Goal: Communication & Community: Answer question/provide support

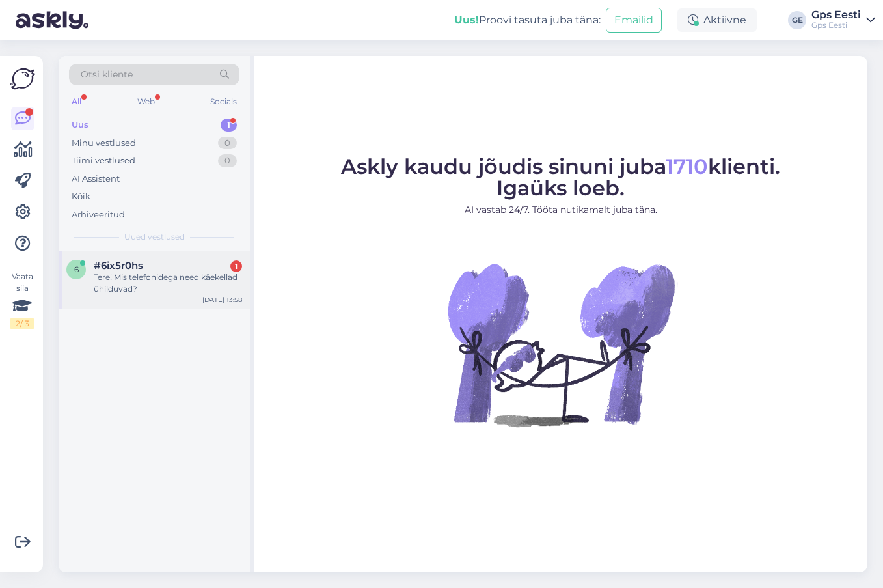
click at [144, 286] on div "Tere! Mis telefonidega need käekellad ühilduvad?" at bounding box center [168, 282] width 148 height 23
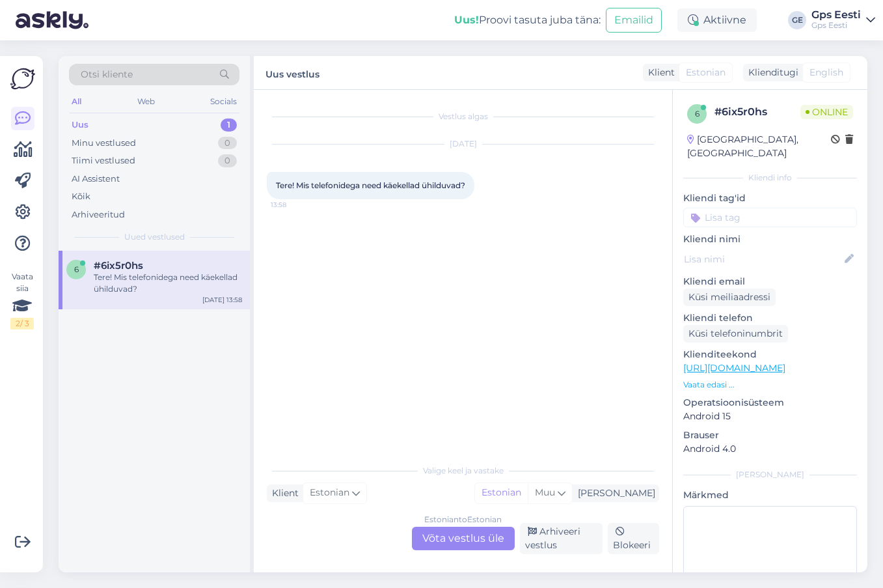
click at [468, 541] on div "Estonian to Estonian Võta vestlus üle" at bounding box center [463, 537] width 103 height 23
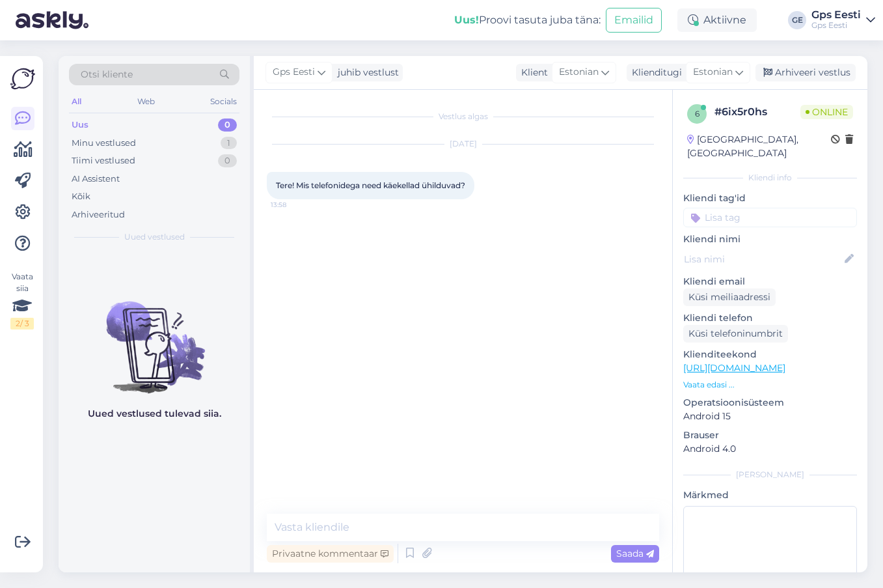
click at [785, 362] on link "[URL][DOMAIN_NAME]" at bounding box center [734, 368] width 102 height 12
click at [424, 530] on textarea at bounding box center [463, 526] width 392 height 27
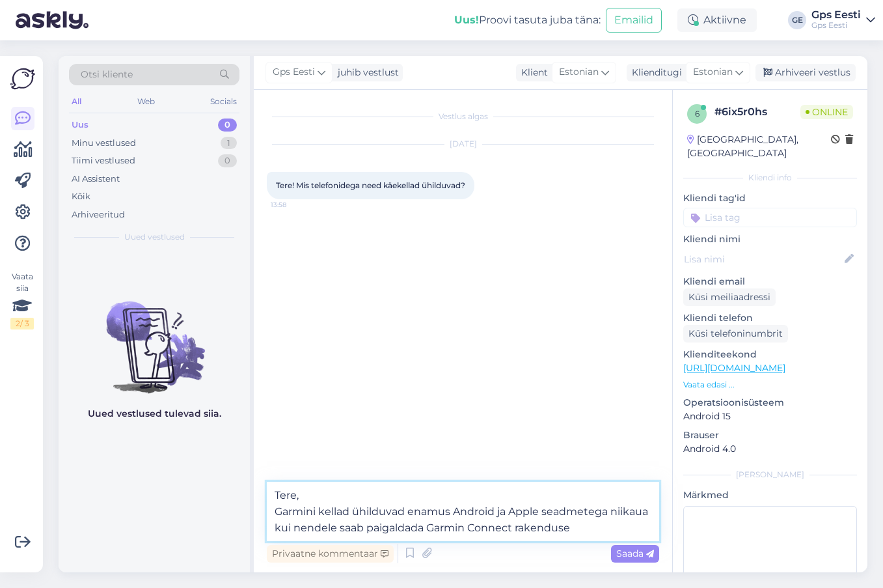
type textarea "Tere, Garmini kellad ühilduvad enamus Android ja Apple seadmetega niikaua kui n…"
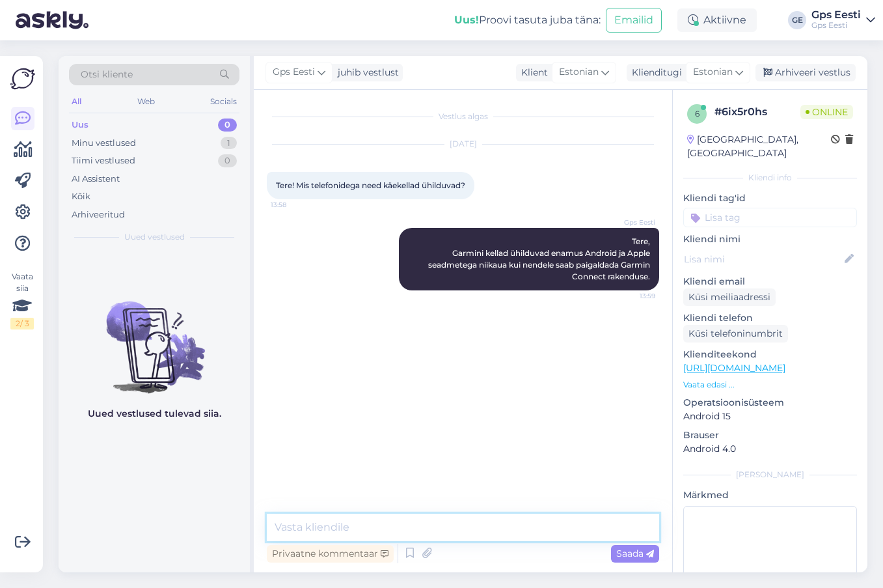
click at [377, 522] on textarea at bounding box center [463, 526] width 392 height 27
paste textarea "iOS 16.0 or higher"
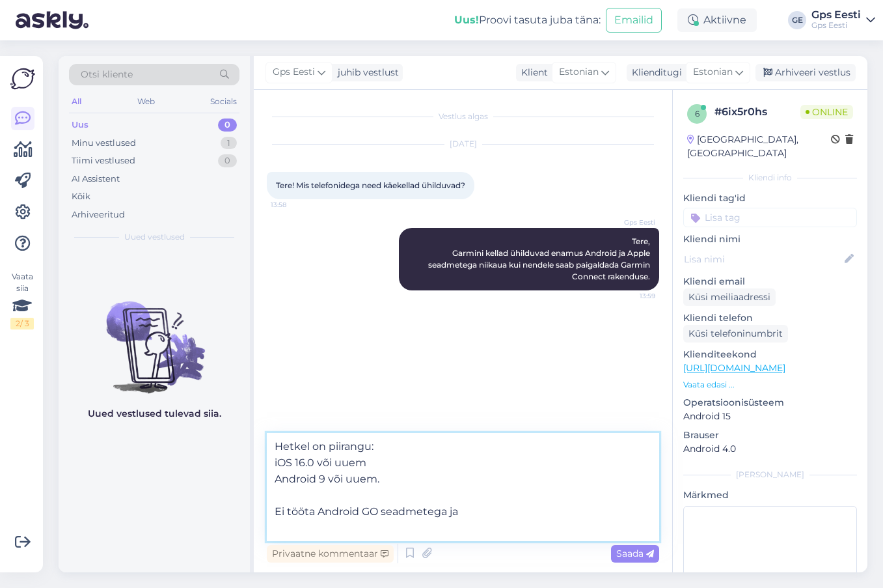
click at [343, 528] on textarea "Hetkel on piirangu: iOS 16.0 või uuem Android 9 või uuem. Ei tööta Android GO s…" at bounding box center [463, 487] width 392 height 108
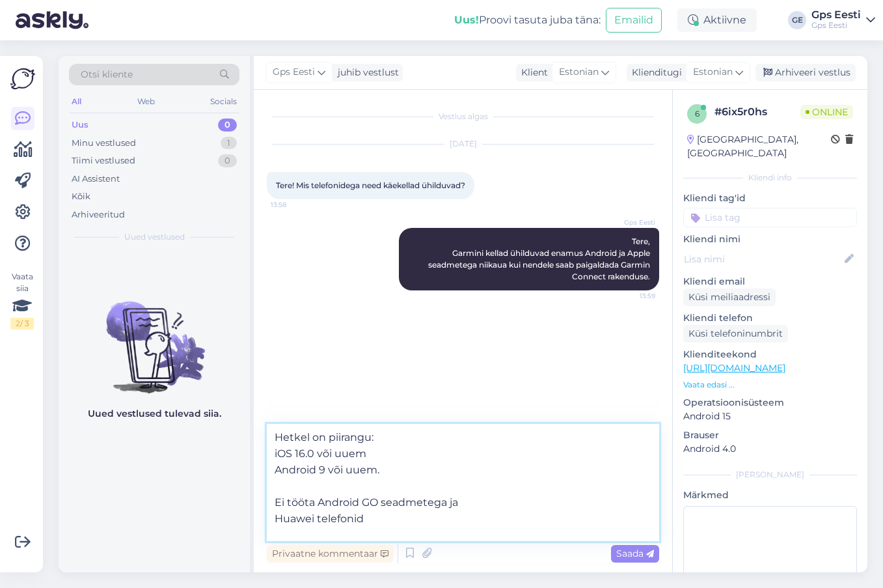
paste textarea "Lenovo Vibe X S960 Meizu MX4 Samsung J3 Model J320FN"
click at [301, 519] on textarea "Hetkel on piirangu: iOS 16.0 või uuem Android 9 või uuem. Ei tööta Android GO s…" at bounding box center [463, 482] width 392 height 117
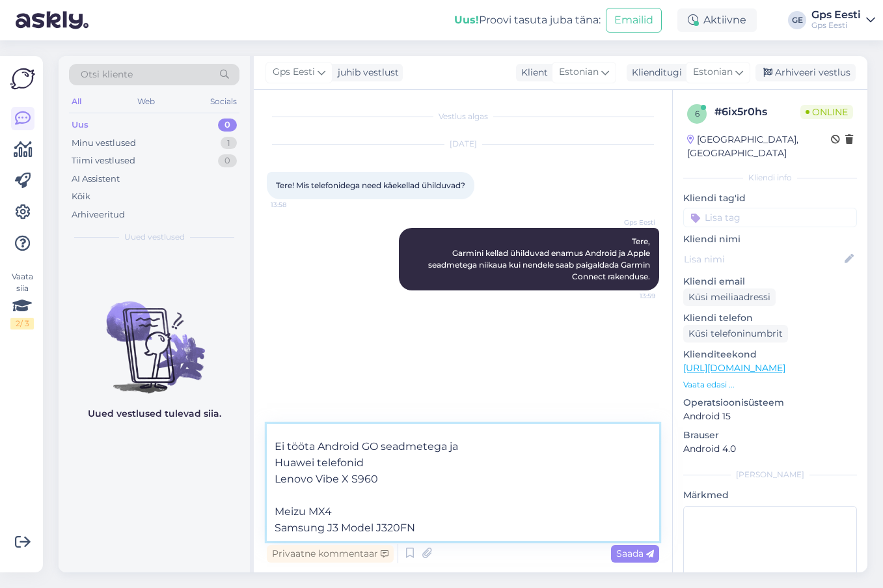
click at [285, 493] on textarea "Hetkel on piirangu: iOS 16.0 või uuem Android 9 või uuem. Ei tööta Android GO s…" at bounding box center [463, 482] width 392 height 117
type textarea "Hetkel on piirangu: iOS 16.0 või uuem Android 9 või uuem. Ei tööta Android GO s…"
click at [438, 532] on textarea "Hetkel on piirangu: iOS 16.0 või uuem Android 9 või uuem. Ei tööta Android GO s…" at bounding box center [463, 482] width 392 height 117
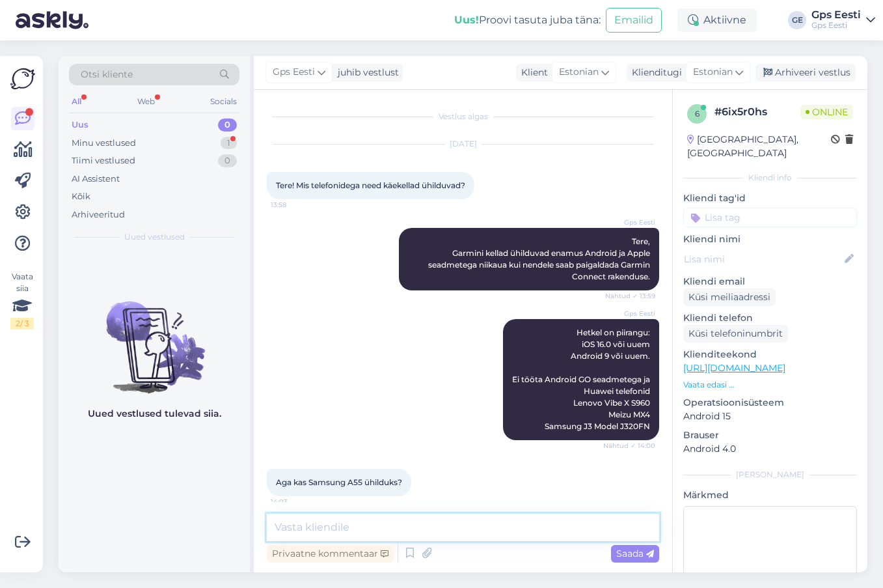
scroll to position [8, 0]
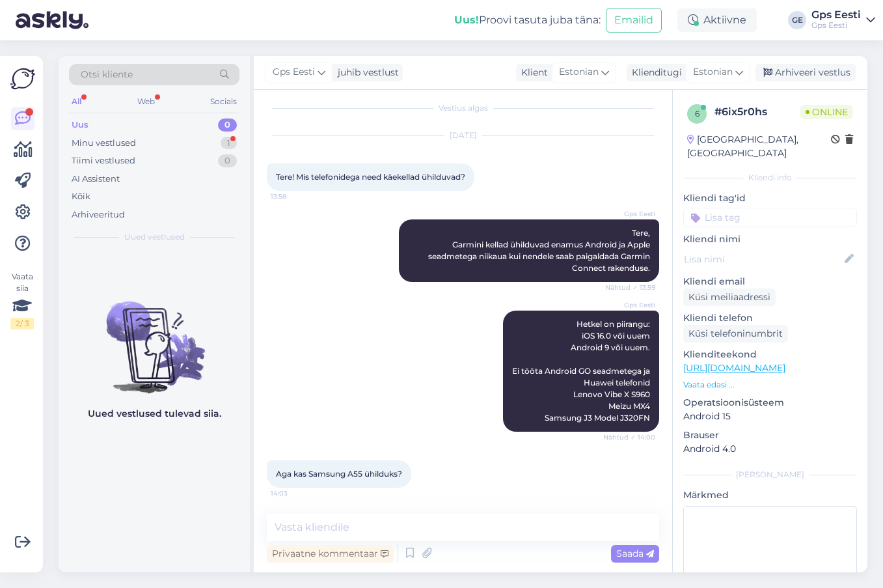
click at [176, 534] on div "Uued vestlused tulevad siia." at bounding box center [154, 411] width 191 height 321
drag, startPoint x: 314, startPoint y: 472, endPoint x: 364, endPoint y: 471, distance: 49.5
click at [364, 471] on span "Aga kas Samsung A55 ühilduks?" at bounding box center [339, 474] width 126 height 10
copy span "Samsung A55"
click at [350, 526] on textarea at bounding box center [463, 526] width 392 height 27
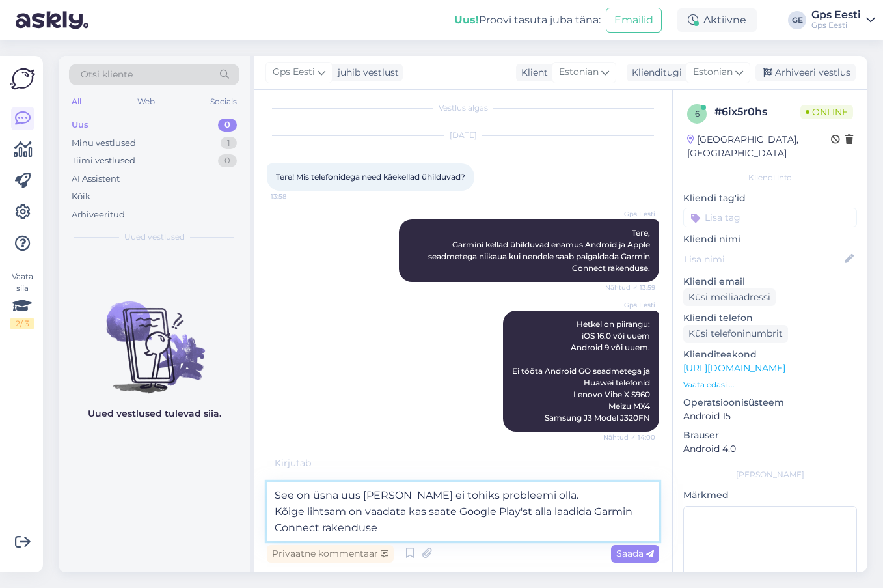
drag, startPoint x: 597, startPoint y: 510, endPoint x: 576, endPoint y: 509, distance: 21.5
click at [598, 510] on textarea "See on üsna uus [PERSON_NAME] ei tohiks probleemi olla. Kõige lihtsam on vaadat…" at bounding box center [463, 511] width 392 height 59
click at [318, 524] on textarea "See on üsna uus [PERSON_NAME] ei tohiks probleemi olla. Kõige lihtsam on vaadat…" at bounding box center [463, 511] width 392 height 59
drag, startPoint x: 385, startPoint y: 527, endPoint x: 391, endPoint y: 526, distance: 6.6
click at [389, 526] on textarea "See on üsna uus [PERSON_NAME] ei tohiks probleemi olla. Kõige lihtsam on vaadat…" at bounding box center [463, 511] width 392 height 59
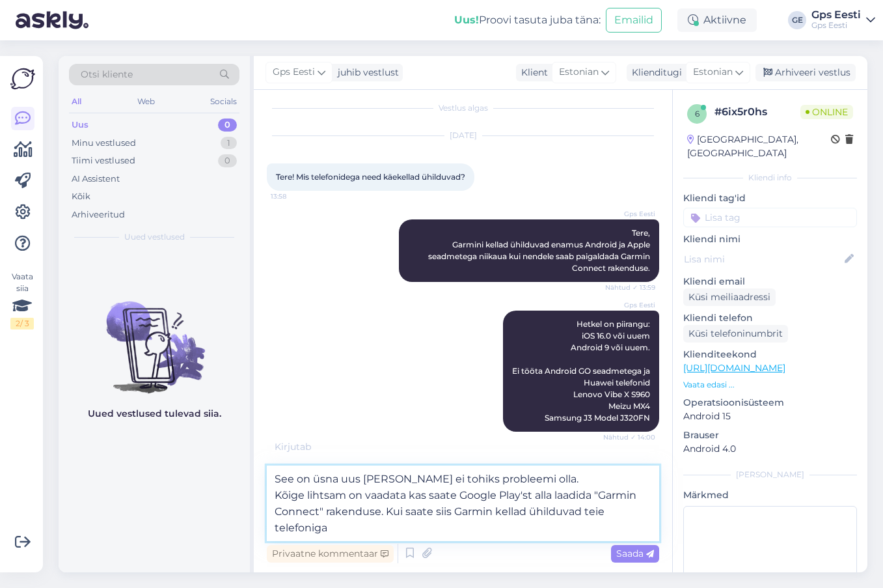
type textarea "See on üsna uus [PERSON_NAME] ei tohiks probleemi olla. Kõige lihtsam on vaadat…"
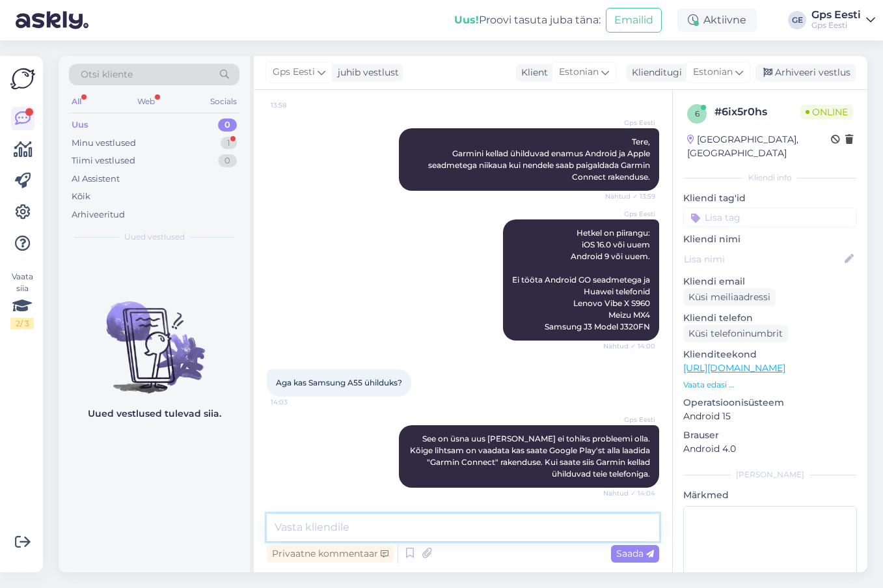
scroll to position [156, 0]
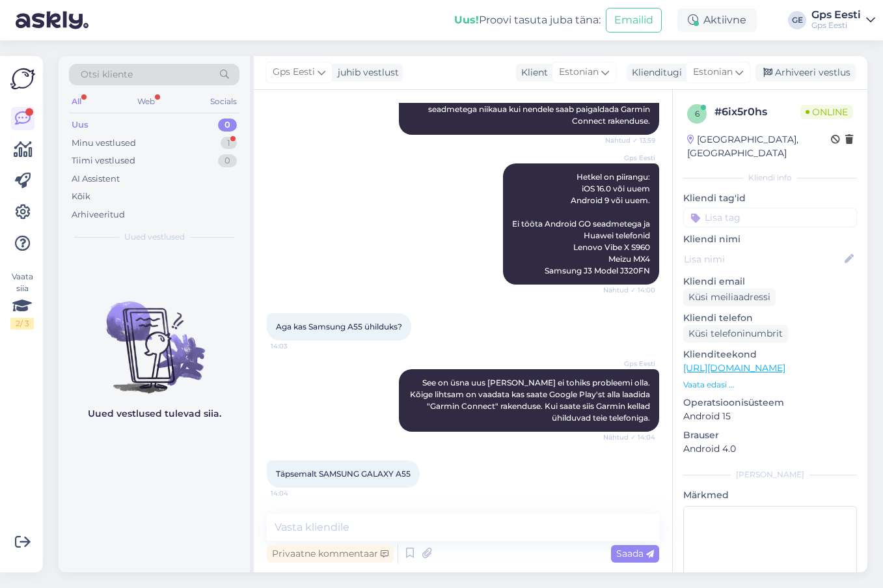
click at [164, 505] on div "Uued vestlused tulevad siia." at bounding box center [154, 411] width 191 height 321
click at [165, 506] on div "Uued vestlused tulevad siia." at bounding box center [154, 411] width 191 height 321
click at [98, 148] on div "Minu vestlused" at bounding box center [104, 143] width 64 height 13
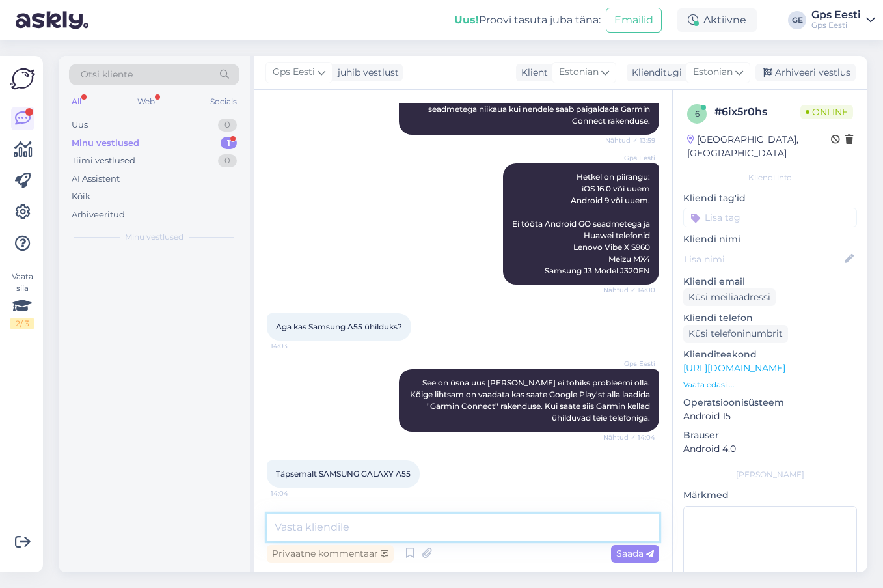
click at [336, 521] on textarea at bounding box center [463, 526] width 392 height 27
type textarea "EI tohiks probleemi olla."
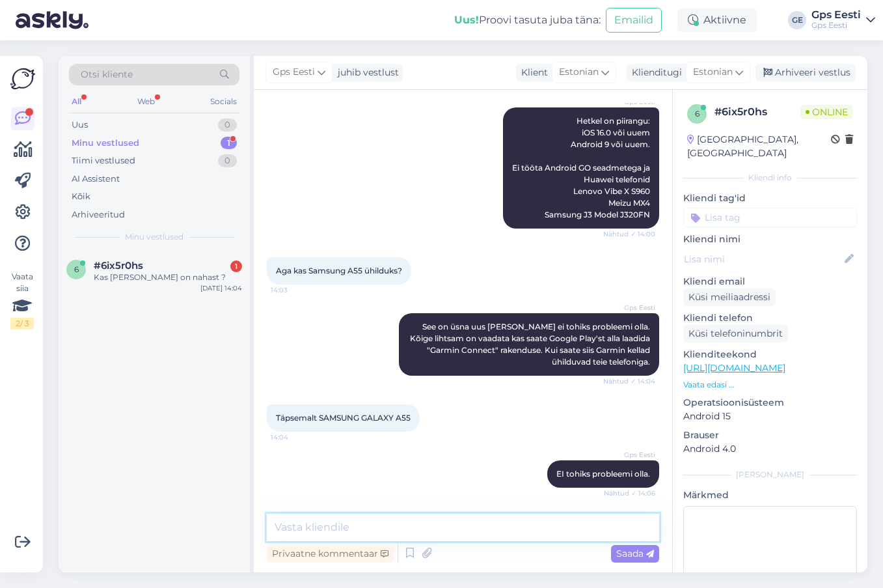
scroll to position [267, 0]
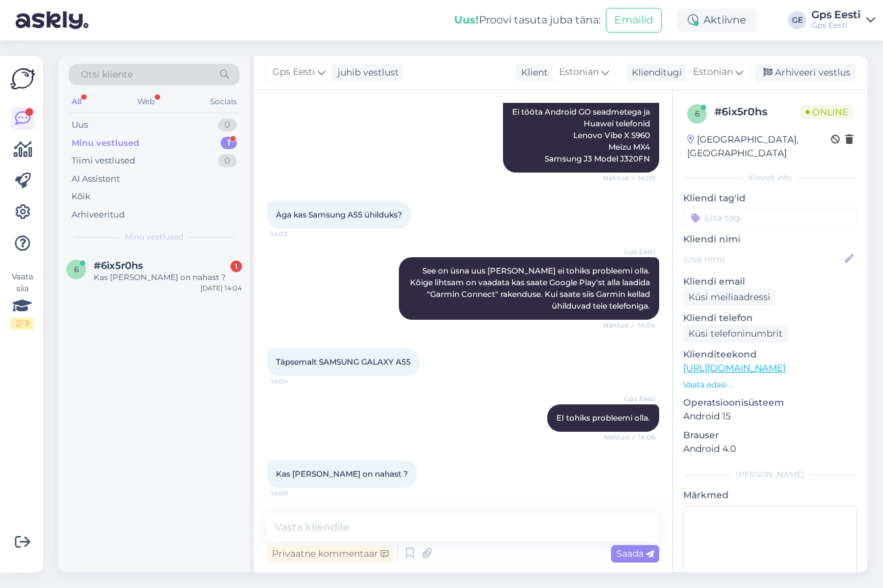
click at [767, 362] on link "[URL][DOMAIN_NAME]" at bounding box center [734, 368] width 102 height 12
click at [467, 522] on textarea at bounding box center [463, 526] width 392 height 27
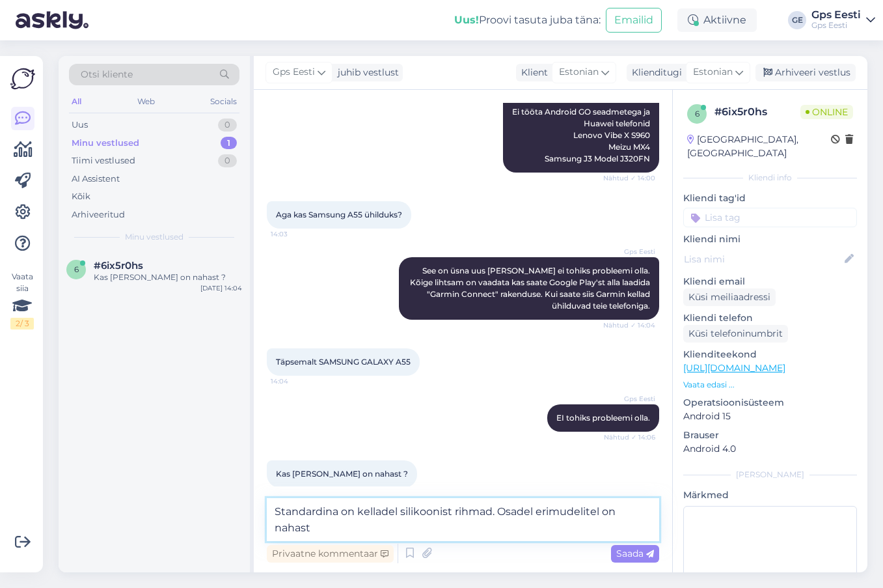
scroll to position [281, 0]
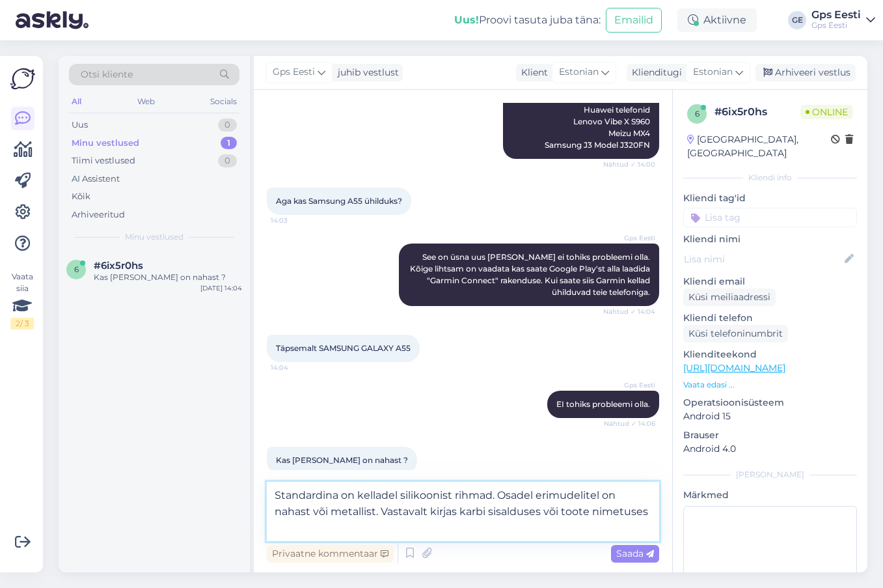
type textarea "Standardina on kelladel silikoonist rihmad. Osadel erimudelitel on nahast või m…"
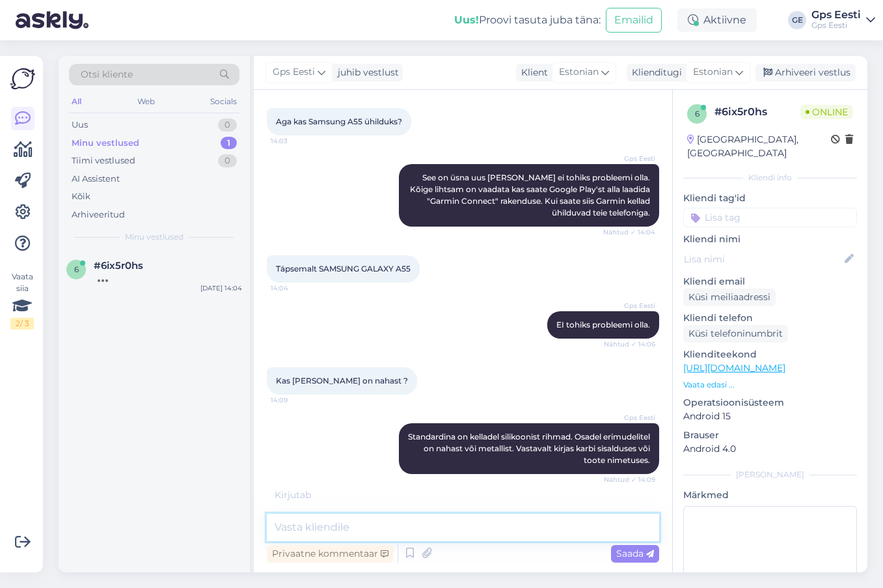
scroll to position [403, 0]
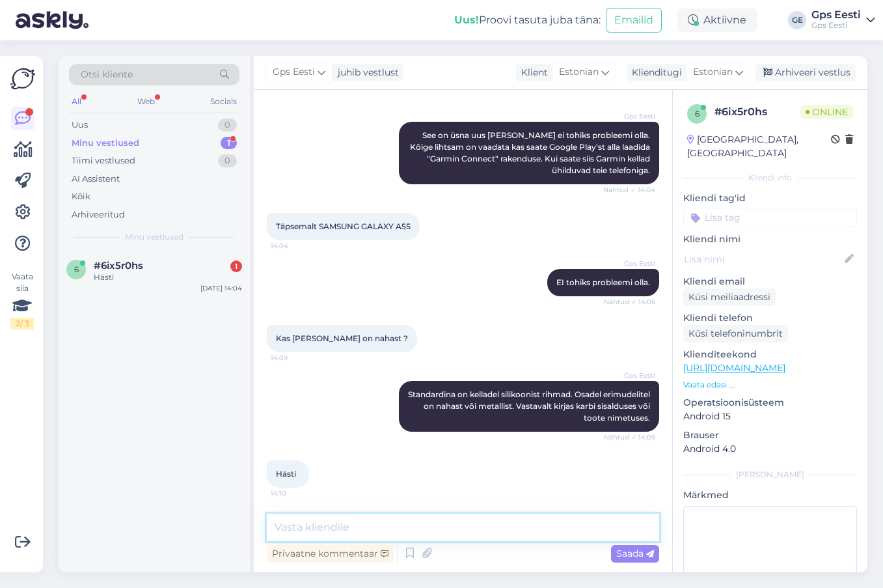
click at [400, 531] on textarea at bounding box center [463, 526] width 392 height 27
type textarea "Kas saab kuidagi veel abiks olla?"
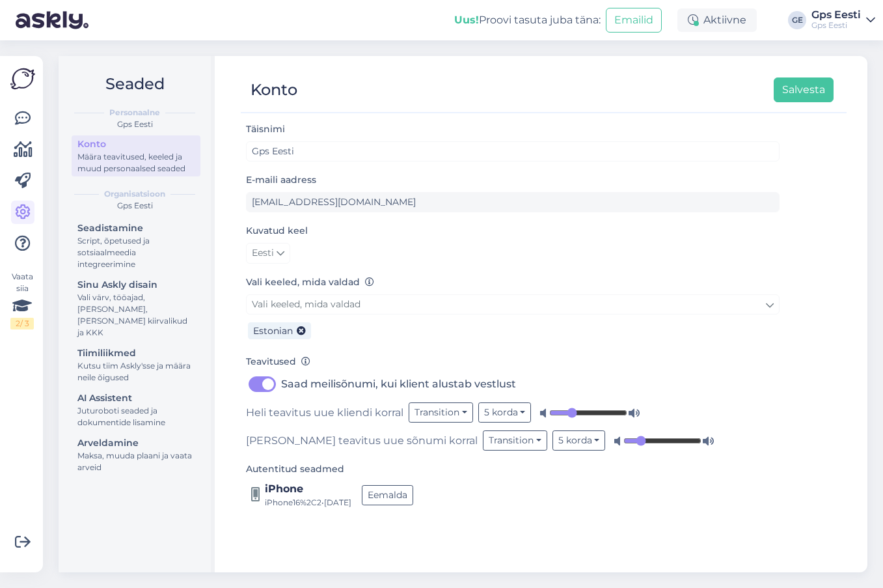
click at [29, 81] on img at bounding box center [22, 78] width 25 height 25
click at [23, 74] on img at bounding box center [22, 78] width 25 height 25
click at [20, 122] on icon at bounding box center [23, 119] width 16 height 16
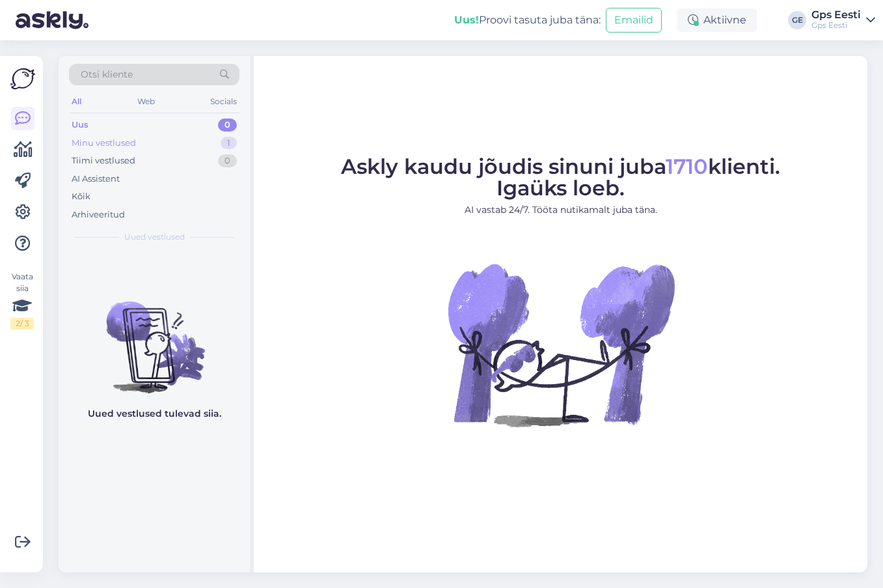
click at [115, 138] on div "Minu vestlused" at bounding box center [104, 143] width 64 height 13
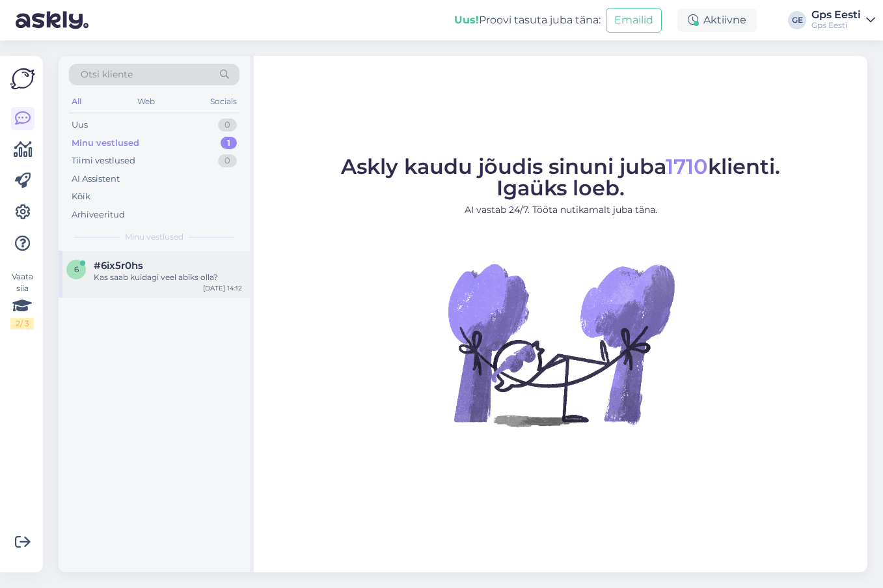
click at [128, 285] on div "6 #6ix5r0hs Kas saab kuidagi veel abiks olla? Sep 2 14:12" at bounding box center [154, 274] width 191 height 47
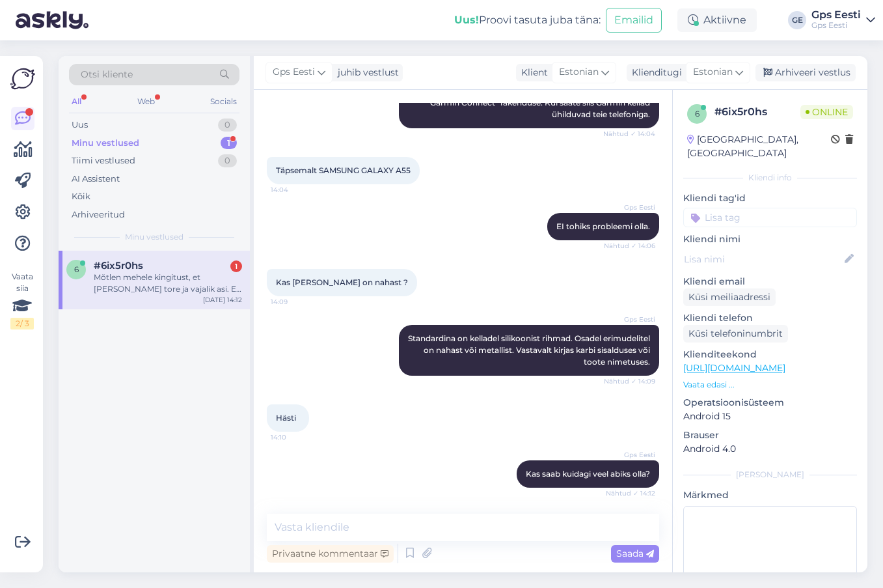
scroll to position [526, 0]
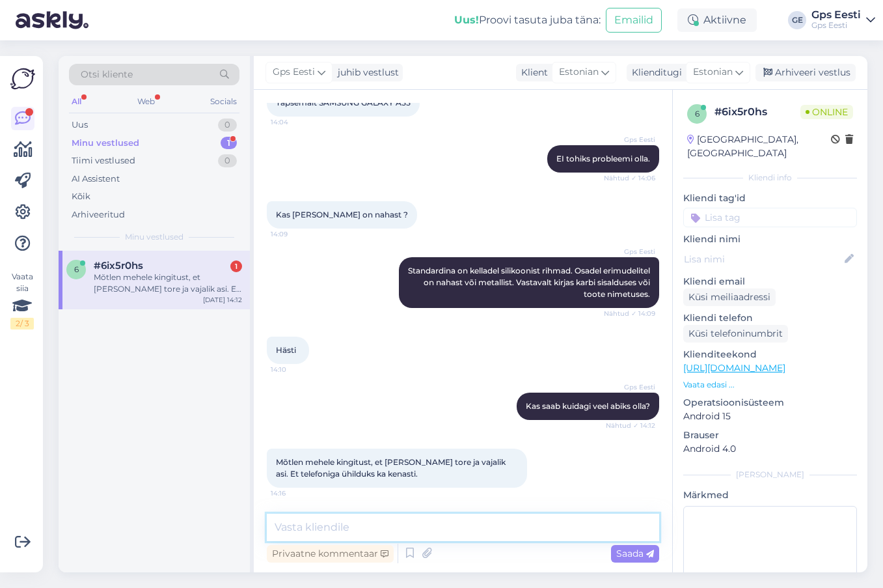
click at [329, 536] on textarea at bounding box center [463, 526] width 392 height 27
click at [383, 521] on textarea at bounding box center [463, 526] width 392 height 27
click at [390, 529] on textarea at bounding box center [463, 526] width 392 height 27
click at [482, 527] on textarea "Kindlasti tasub ka vaadata milli" at bounding box center [463, 526] width 392 height 27
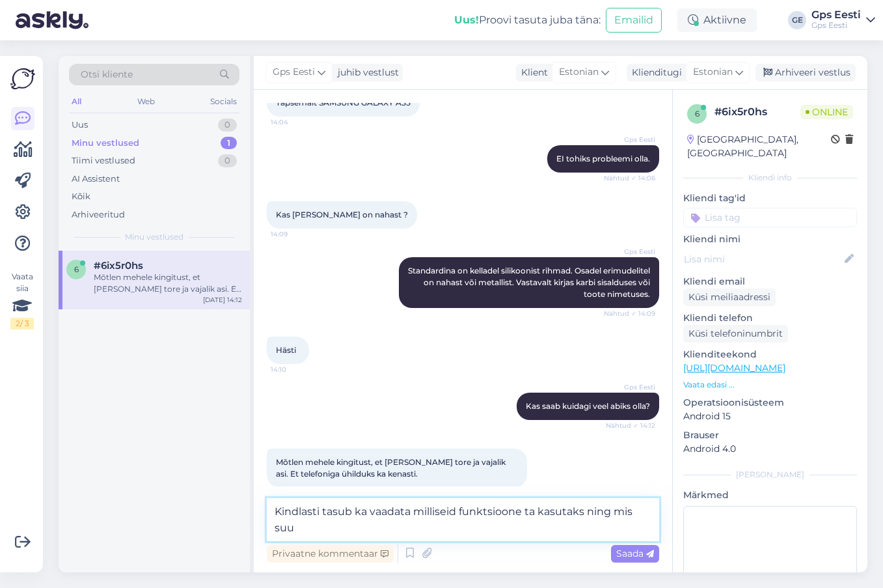
scroll to position [540, 0]
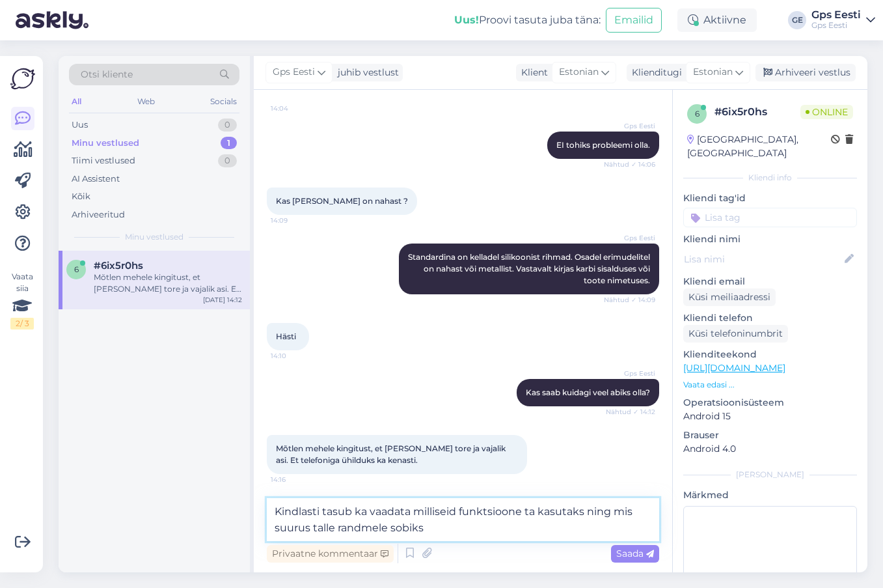
type textarea "Kindlasti tasub ka vaadata milliseid funktsioone ta kasutaks ning mis suurus ta…"
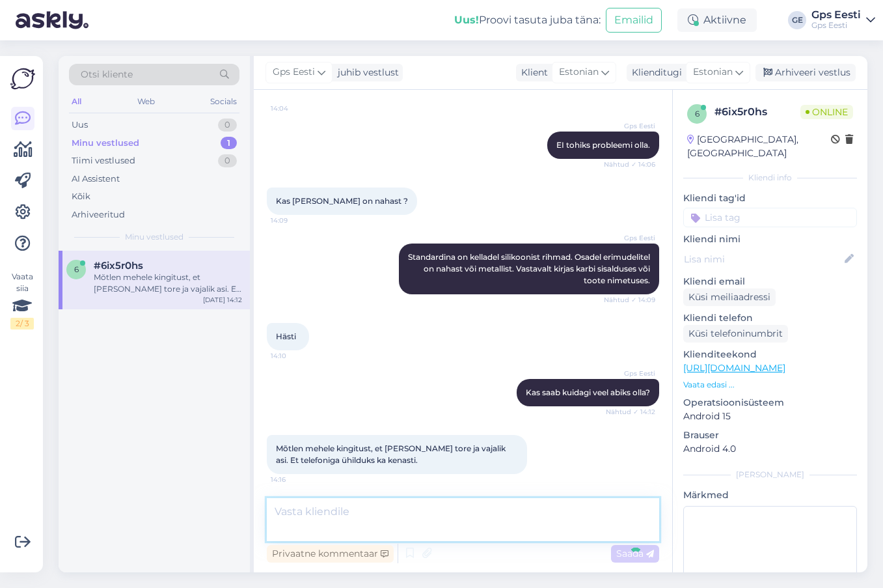
scroll to position [594, 0]
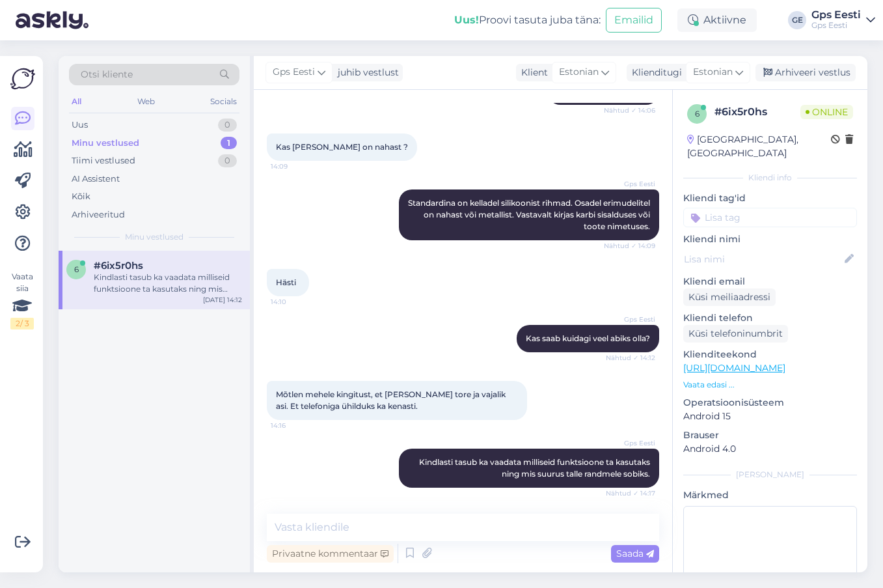
click at [198, 450] on div "6 #6ix5r0hs Kindlasti tasub ka vaadata milliseid funktsioone ta kasutaks ning m…" at bounding box center [154, 411] width 191 height 321
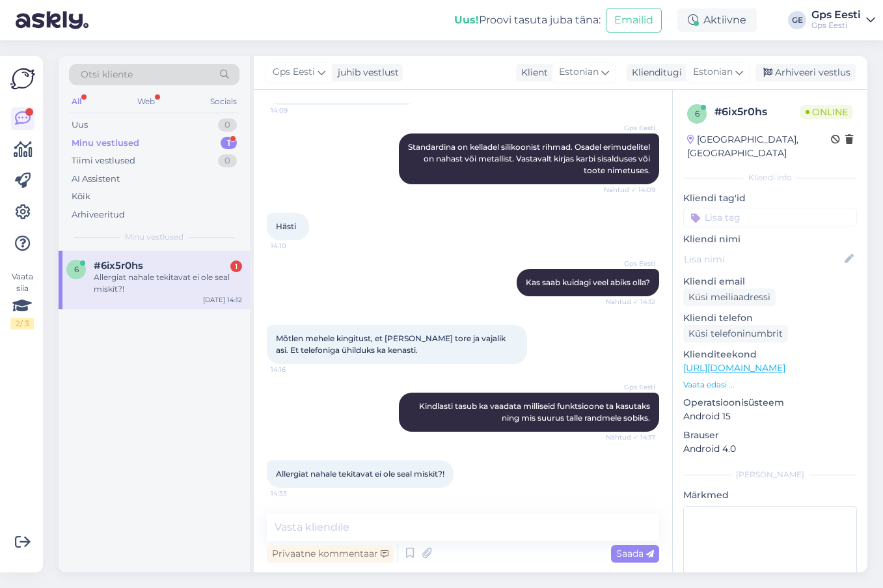
click at [191, 441] on div "6 #6ix5r0hs 1 Allergiat nahale tekitavat ei ole seal miskit?! Sep 2 14:12" at bounding box center [154, 411] width 191 height 321
click at [392, 523] on textarea at bounding box center [463, 526] width 392 height 27
type textarea "B"
type textarea "Pandlates on mingi määral niklit"
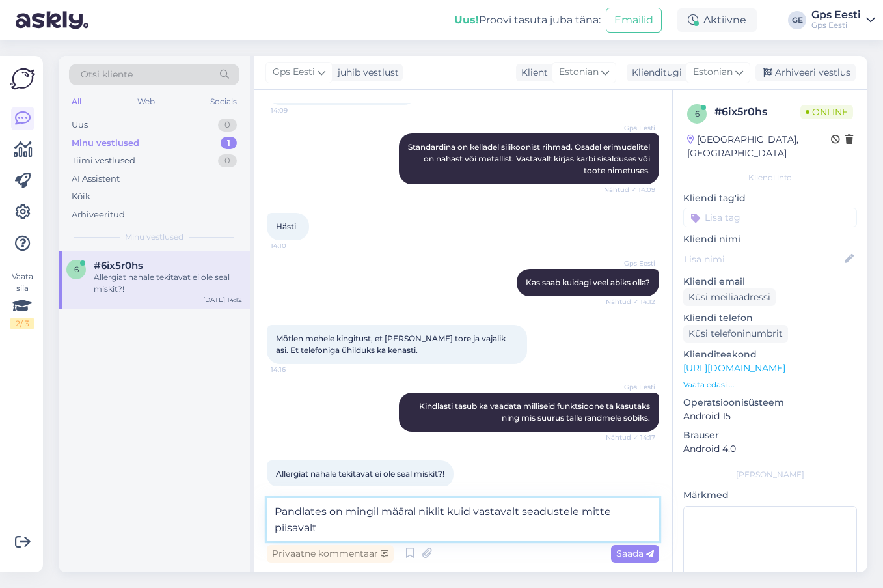
type textarea "Pandlates on mingil määral niklit kuid vastavalt seadustele mitte piisavalt"
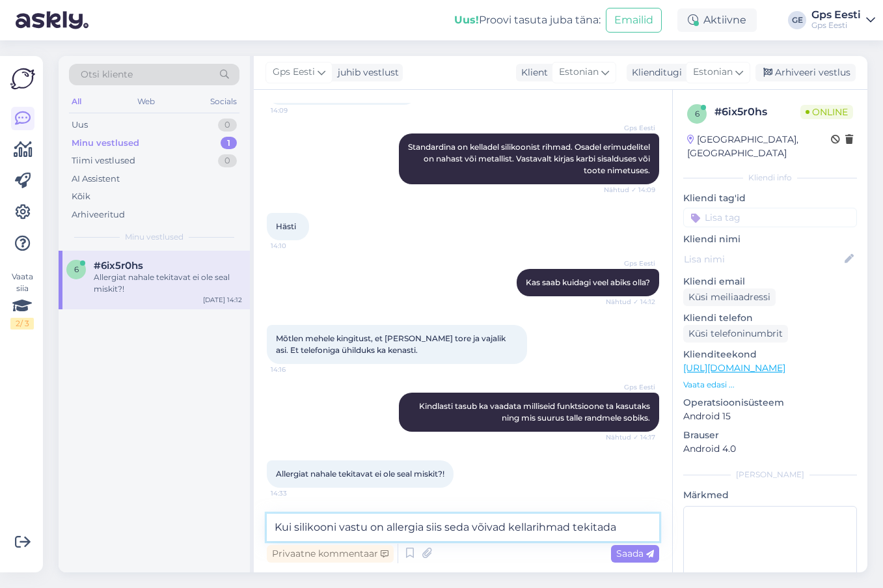
type textarea "Kui silikooni vastu on allergia siis seda võivad kellarihmad tekitada."
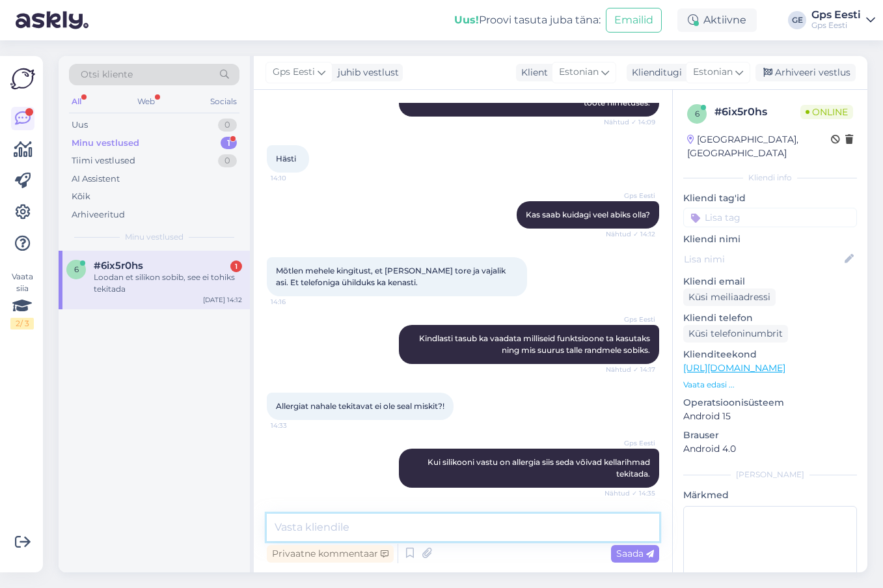
scroll to position [774, 0]
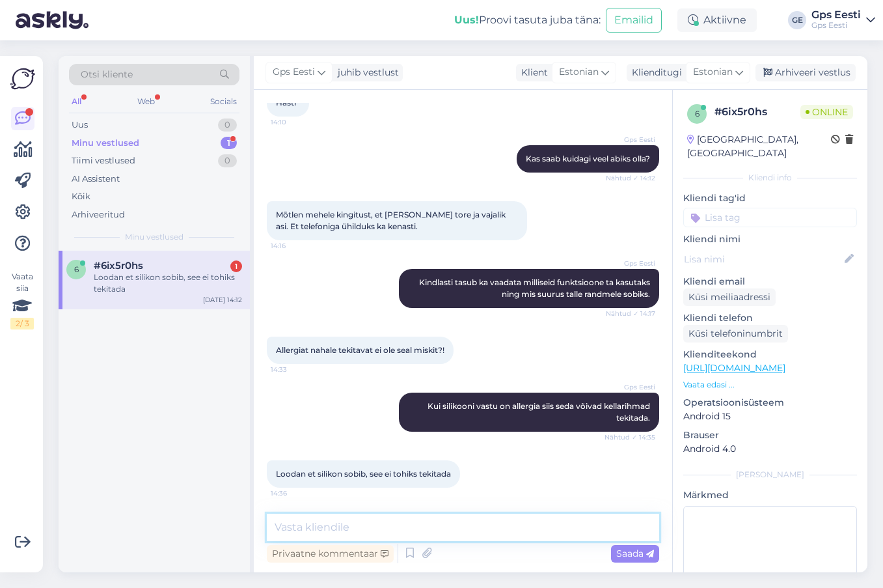
click at [459, 524] on textarea at bounding box center [463, 526] width 392 height 27
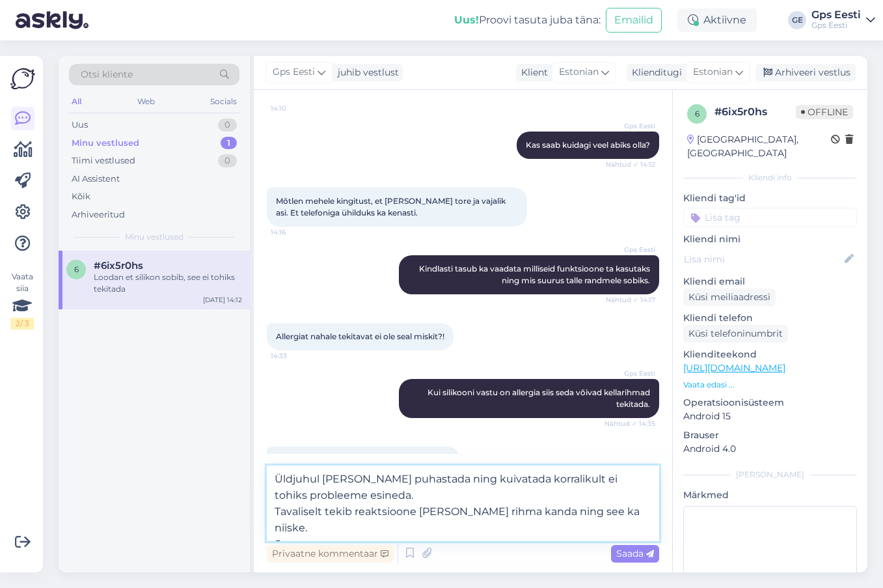
click at [465, 515] on textarea "Üldjuhul kui kella puhastada ning kuivatada korralikult ei tohiks probleeme esi…" at bounding box center [463, 502] width 392 height 75
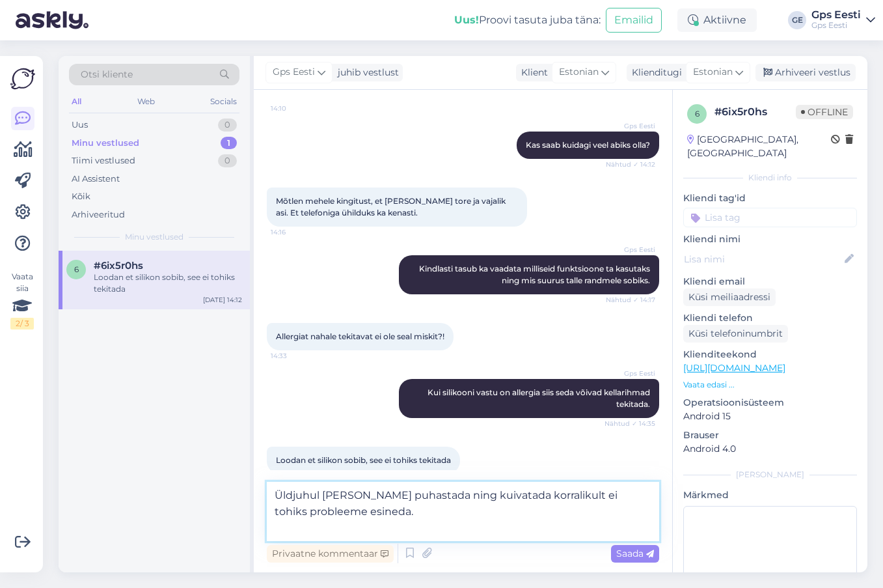
type textarea "Üldjuhul kui kella puhastada ning kuivatada korralikult ei tohiks probleeme esi…"
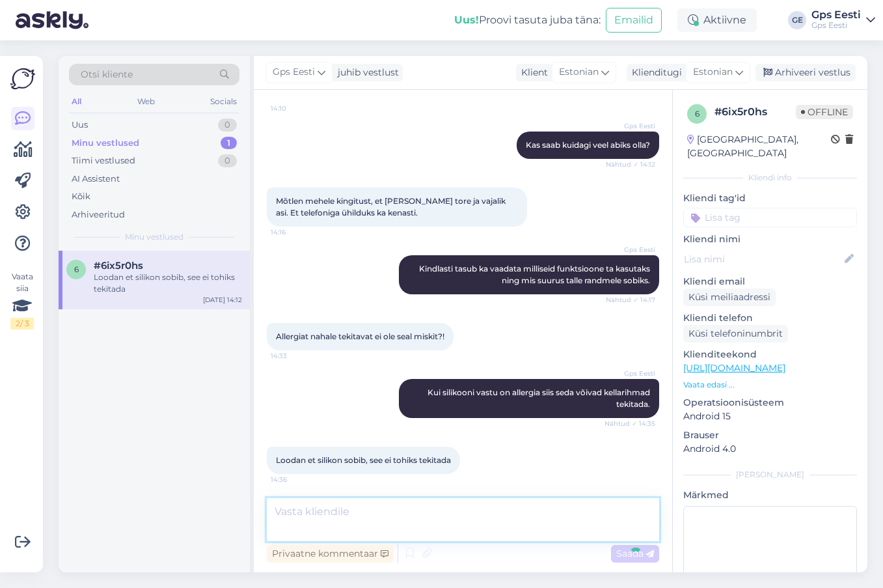
scroll to position [841, 0]
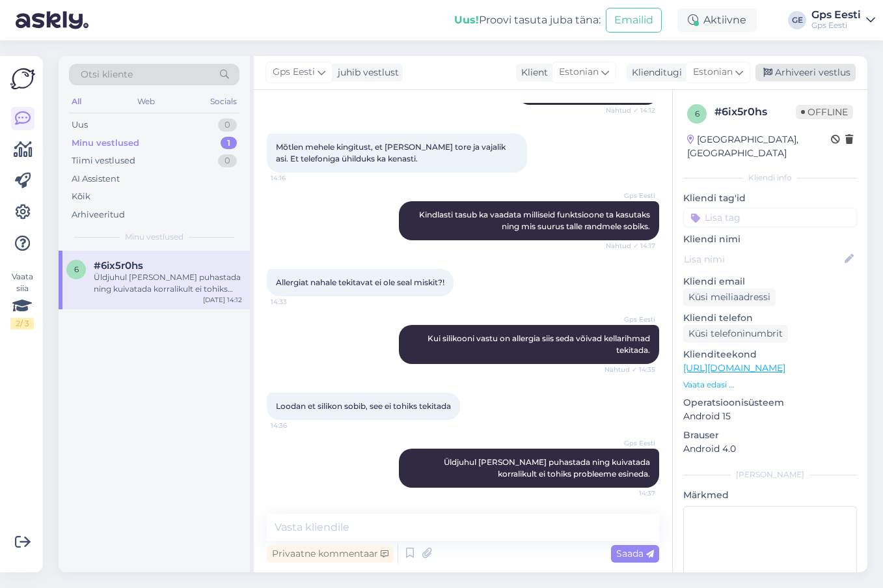
click at [804, 69] on div "Arhiveeri vestlus" at bounding box center [806, 73] width 100 height 18
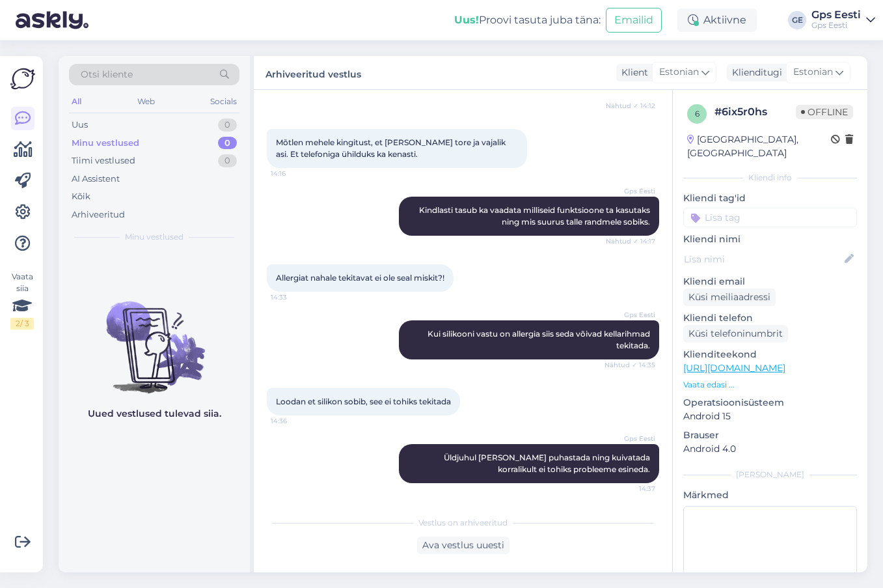
click at [497, 63] on div "Arhiveeritud vestlus Klient Estonian Klienditugi Estonian" at bounding box center [561, 73] width 614 height 34
